Goal: Contribute content: Contribute content

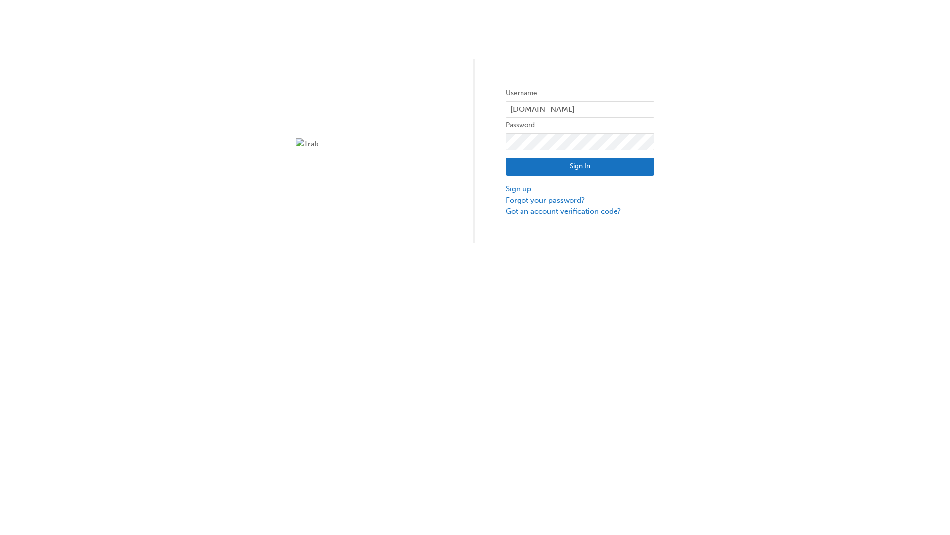
type input "test.e2e.user31"
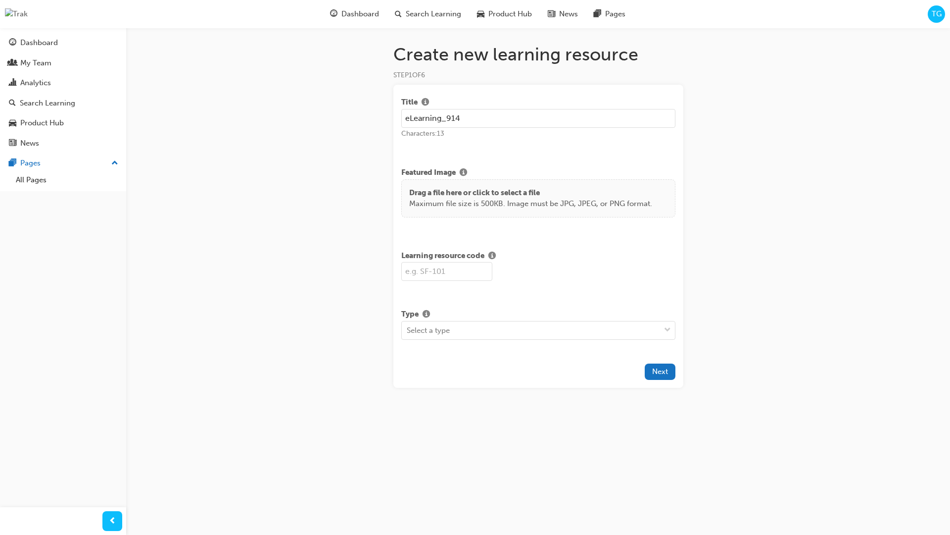
type input "eLearning_914"
type input "SF914"
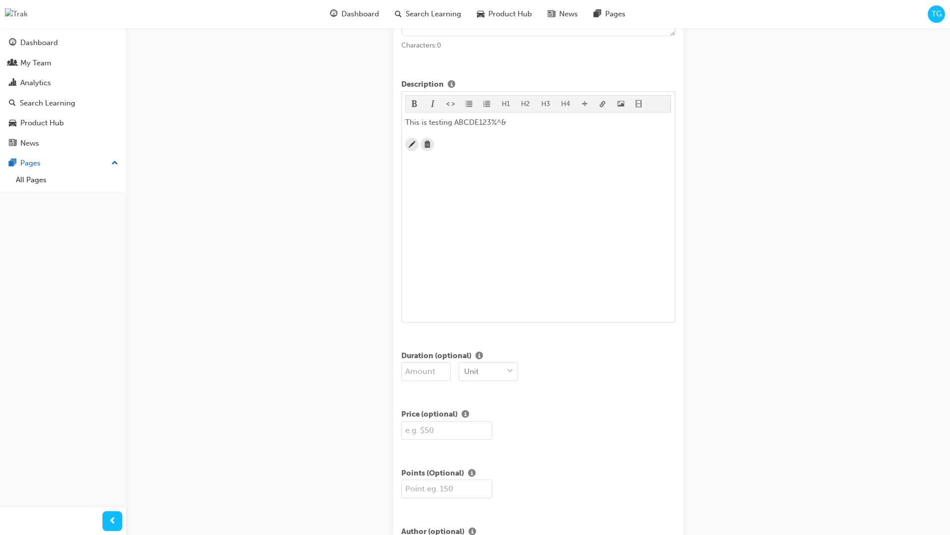
scroll to position [240, 0]
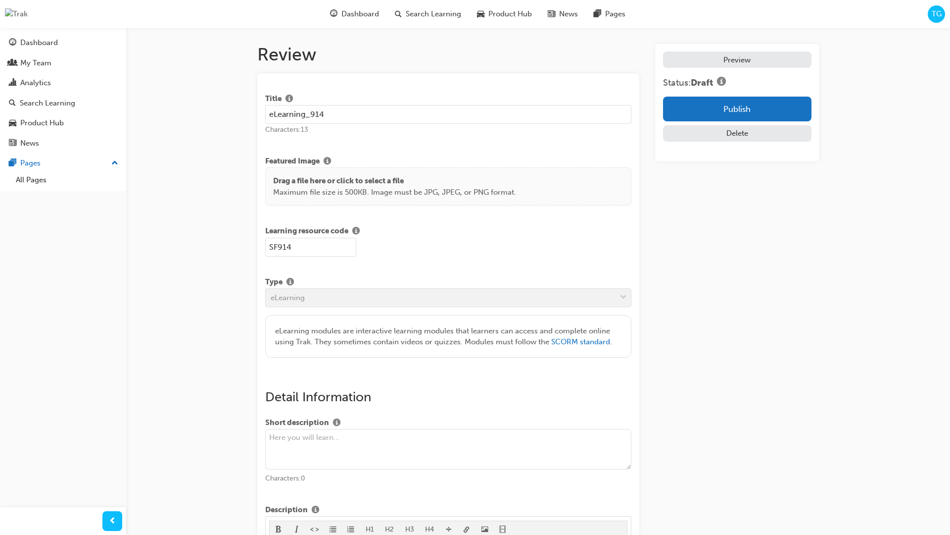
scroll to position [188, 0]
